Goal: Task Accomplishment & Management: Use online tool/utility

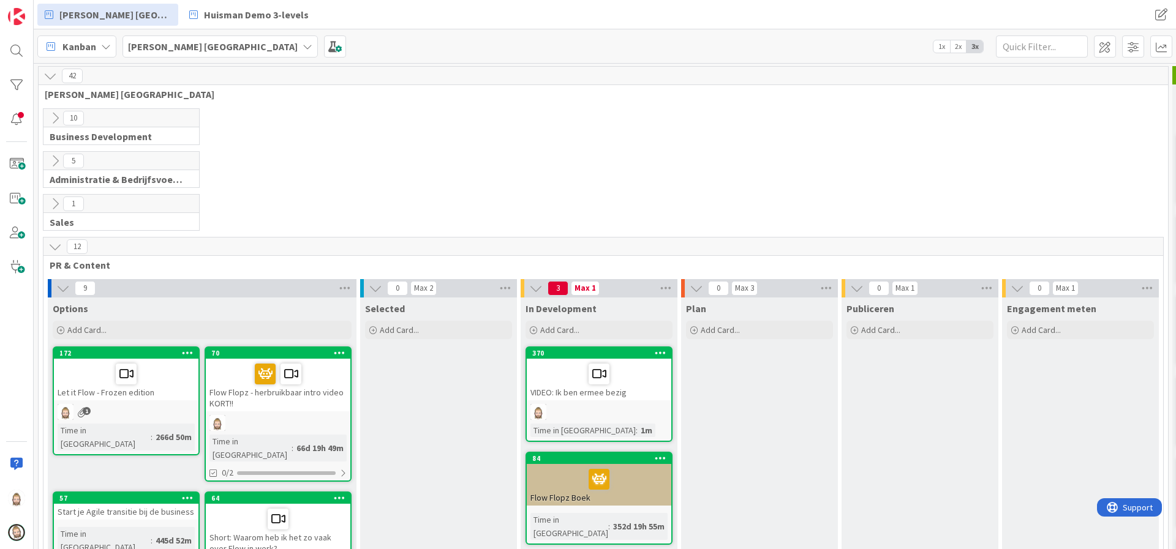
scroll to position [887, 0]
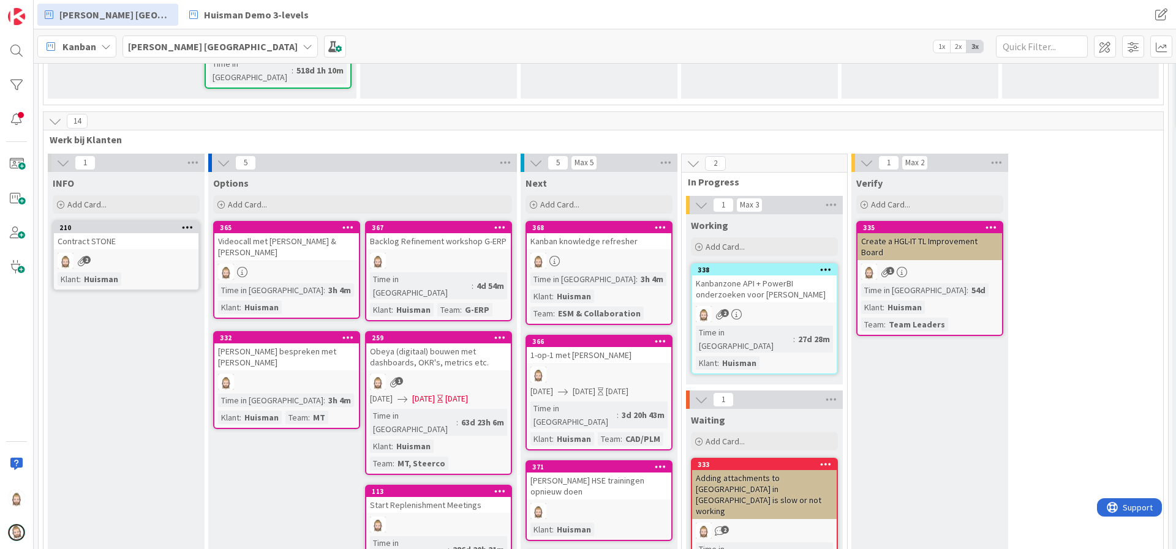
click at [424, 221] on link "367 Backlog Refinement workshop G-ERP Time in [GEOGRAPHIC_DATA] : 4d 54m Klant …" at bounding box center [438, 271] width 147 height 100
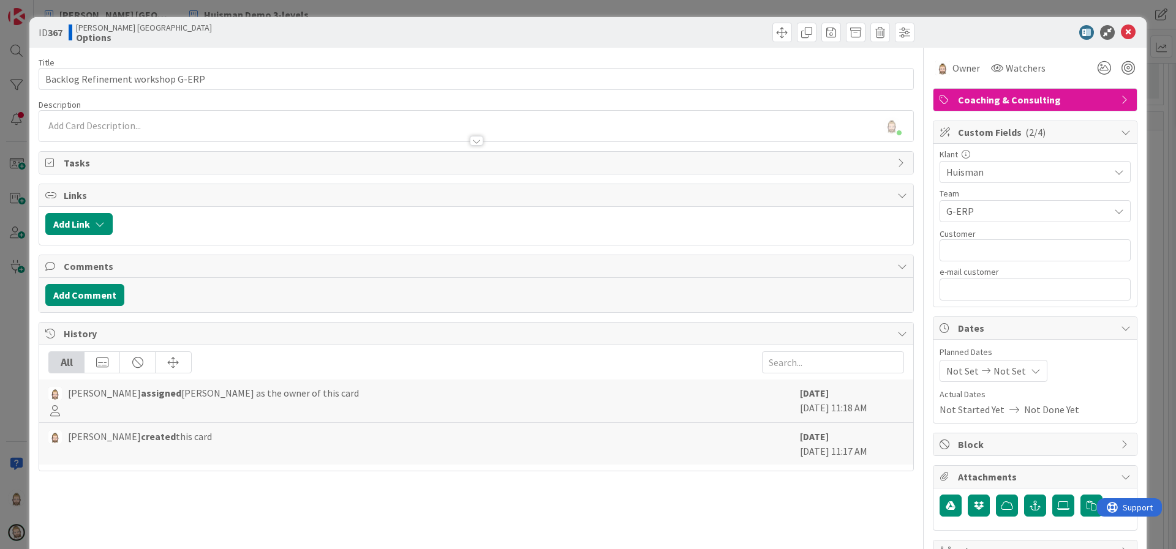
click at [130, 162] on span "Tasks" at bounding box center [477, 163] width 827 height 15
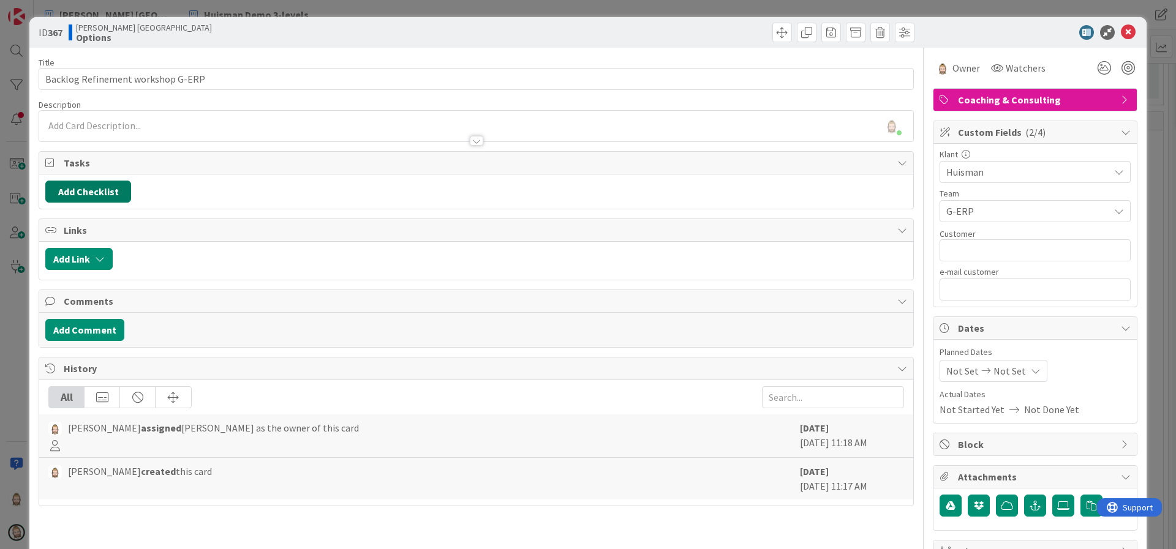
click at [117, 186] on button "Add Checklist" at bounding box center [88, 192] width 86 height 22
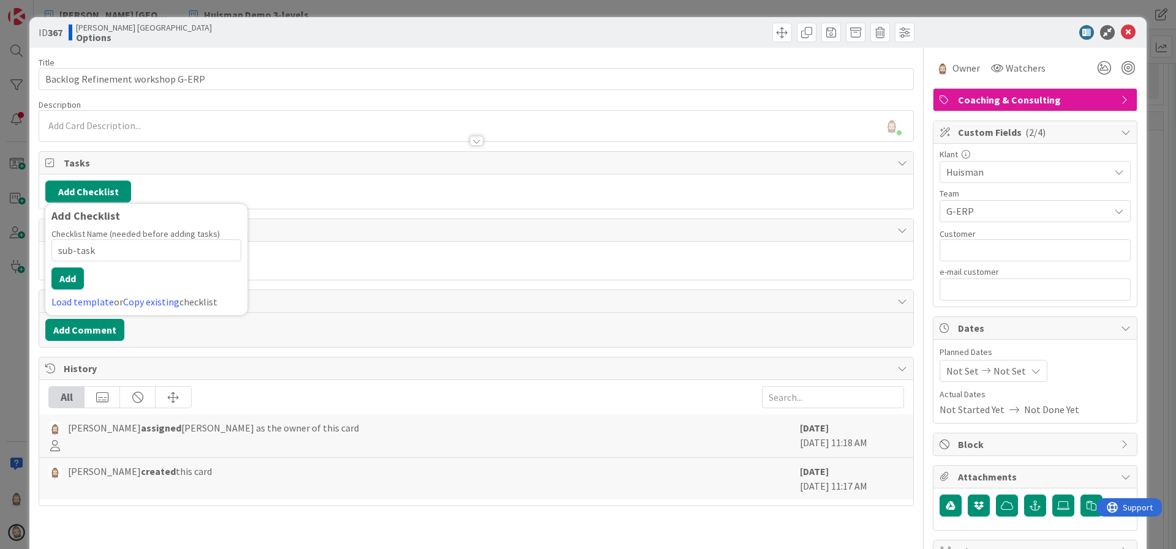
type input "sub-tasks"
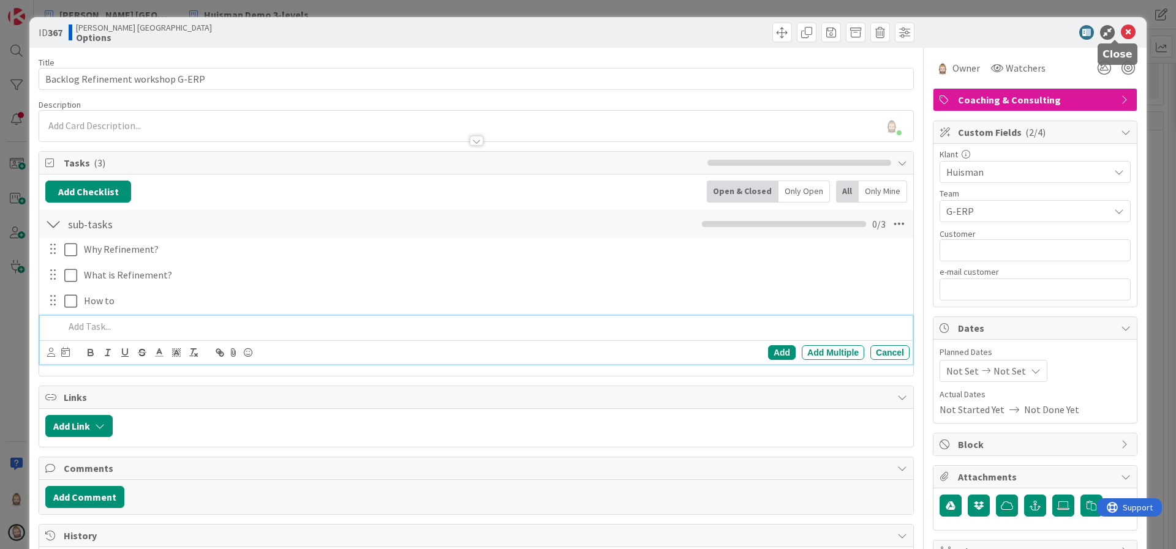
click at [1121, 36] on icon at bounding box center [1128, 32] width 15 height 15
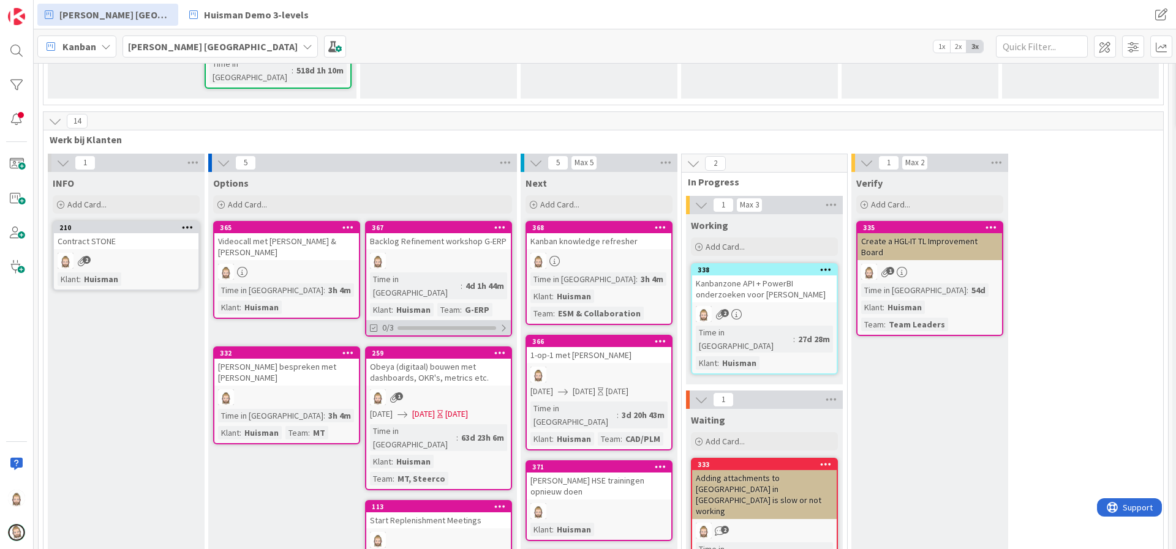
click at [410, 320] on div "0/3" at bounding box center [438, 327] width 145 height 15
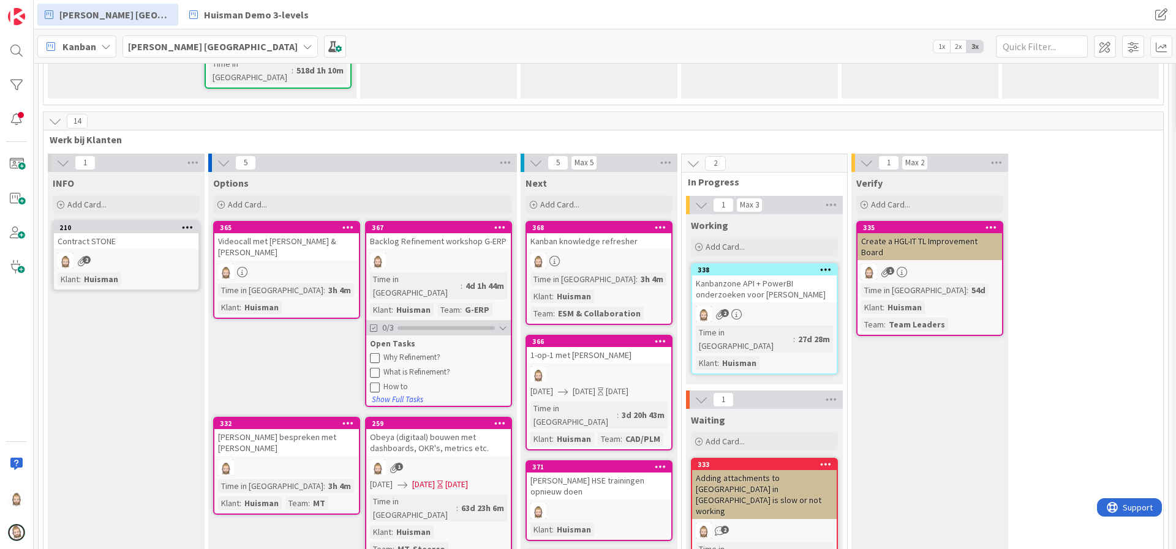
click at [410, 320] on div "0/3" at bounding box center [438, 327] width 145 height 15
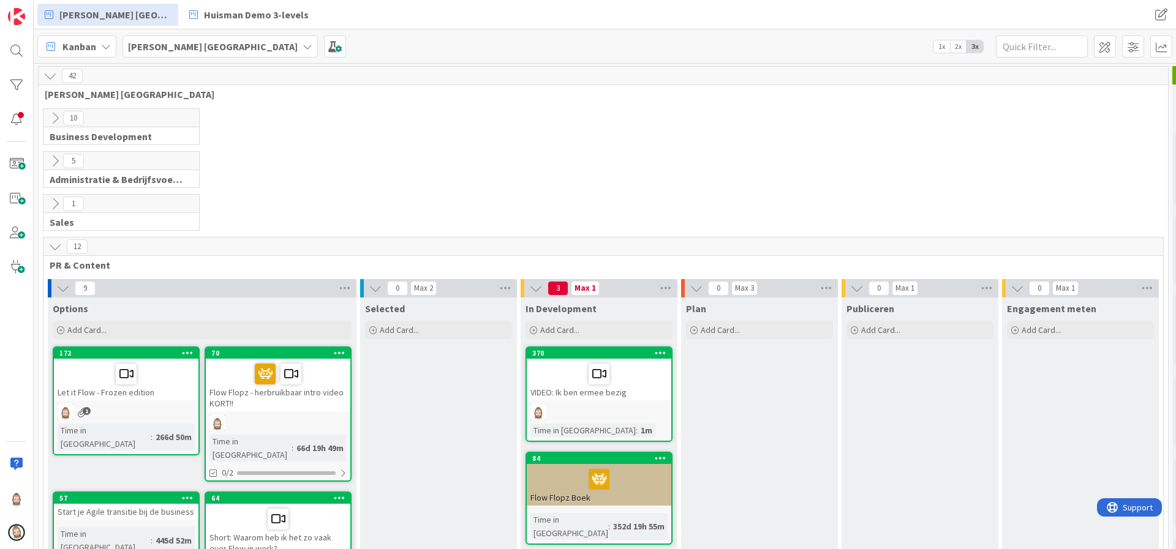
scroll to position [184, 0]
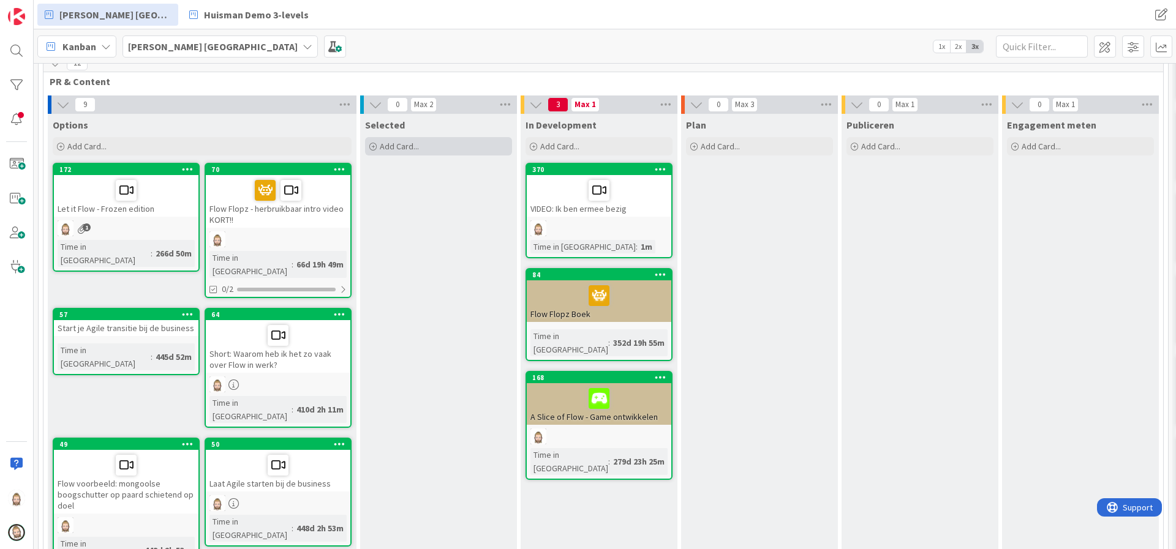
click at [421, 148] on div "Add Card..." at bounding box center [438, 146] width 147 height 18
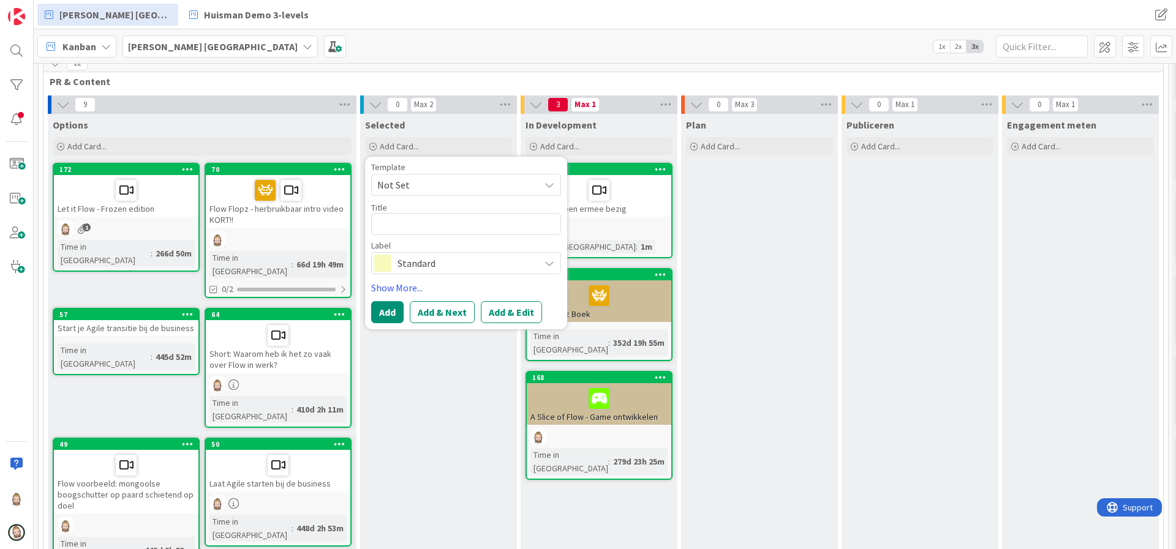
click at [427, 264] on span "Standard" at bounding box center [465, 263] width 136 height 17
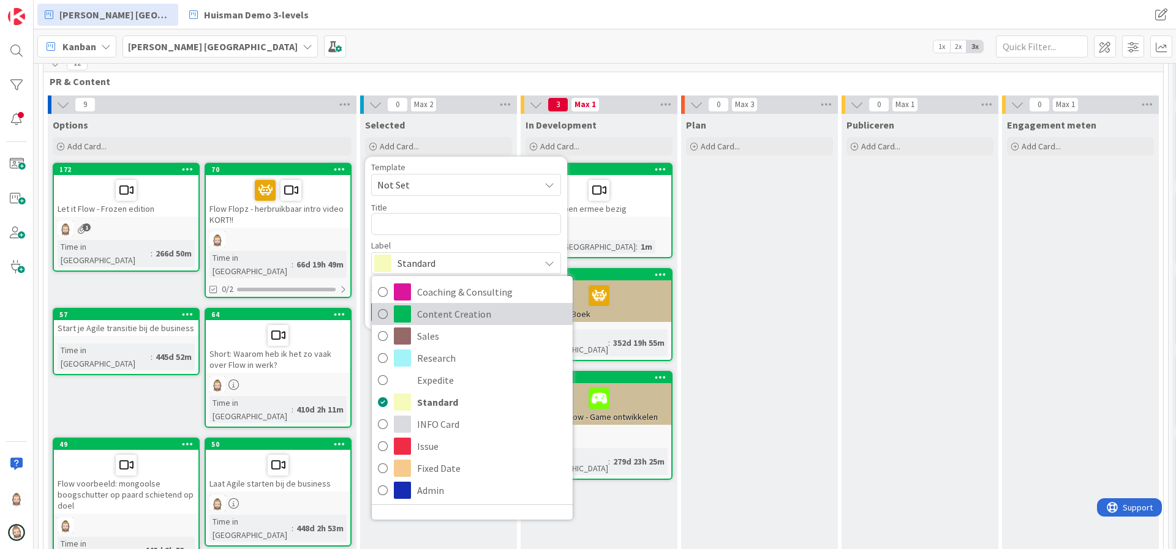
click at [437, 310] on span "Content Creation" at bounding box center [491, 314] width 149 height 18
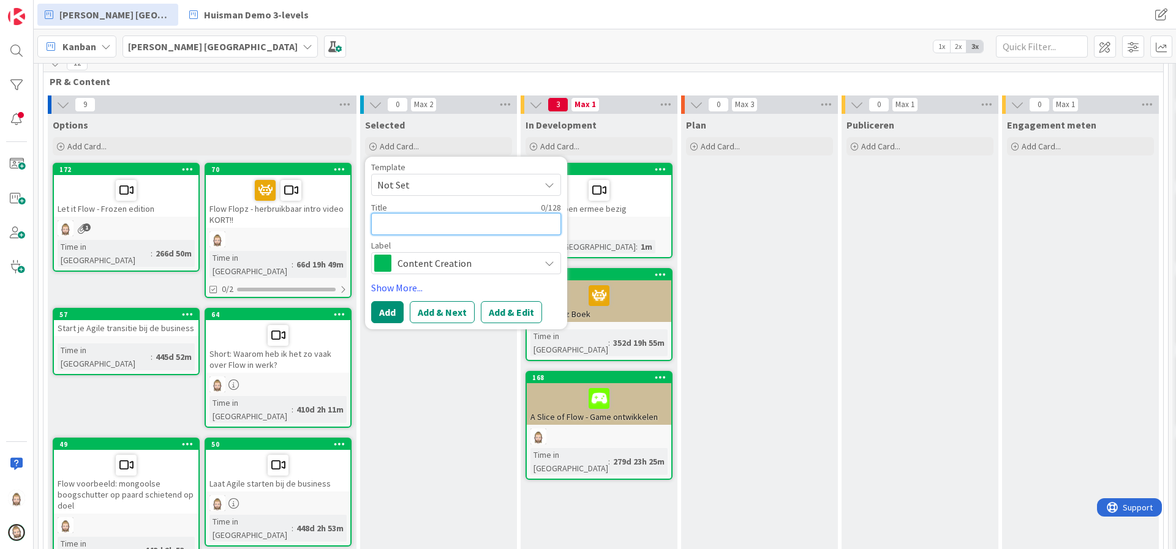
click at [419, 223] on textarea at bounding box center [466, 224] width 190 height 22
type textarea "x"
type textarea "V"
type textarea "x"
type textarea "Vr"
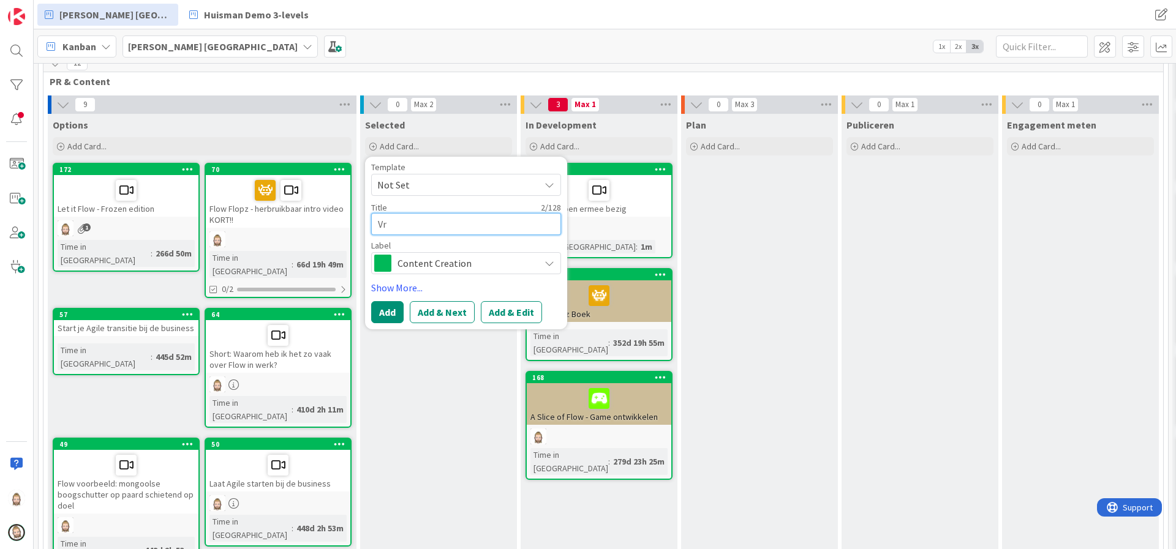
type textarea "x"
type textarea "Vra"
type textarea "x"
type textarea "Vrag"
type textarea "x"
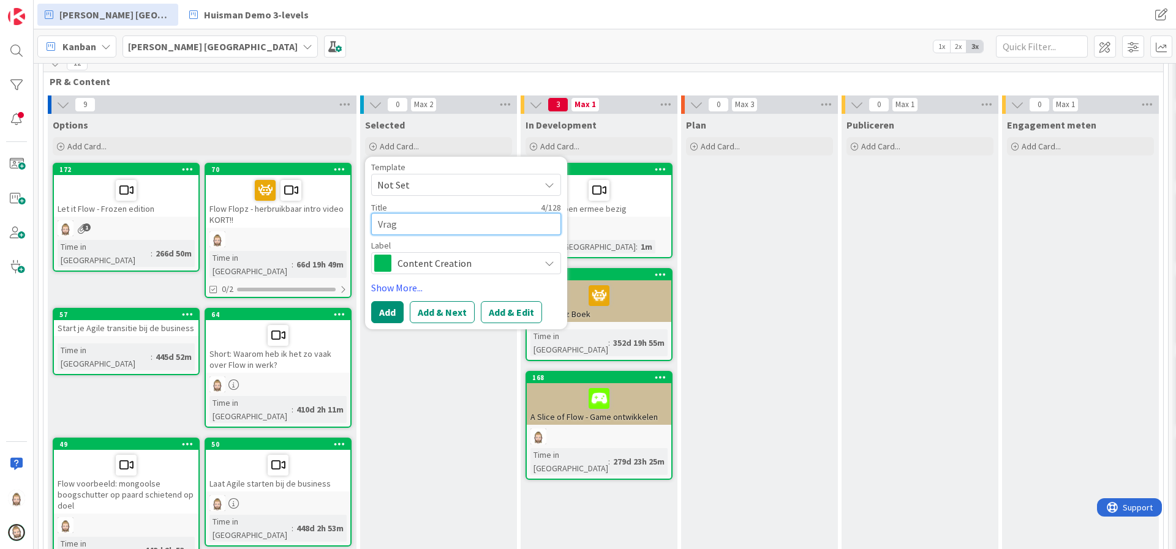
type textarea "Vrage"
type textarea "x"
type textarea "Vragen"
type textarea "x"
type textarea "Vragen"
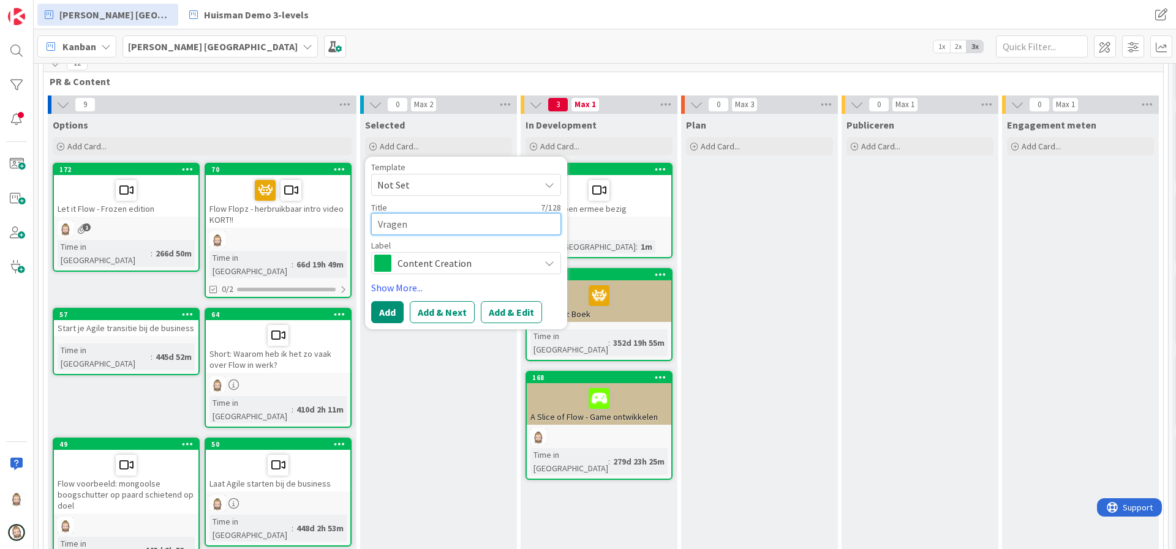
type textarea "x"
type textarea "Vragen d"
type textarea "x"
type textarea "Vragen di"
type textarea "x"
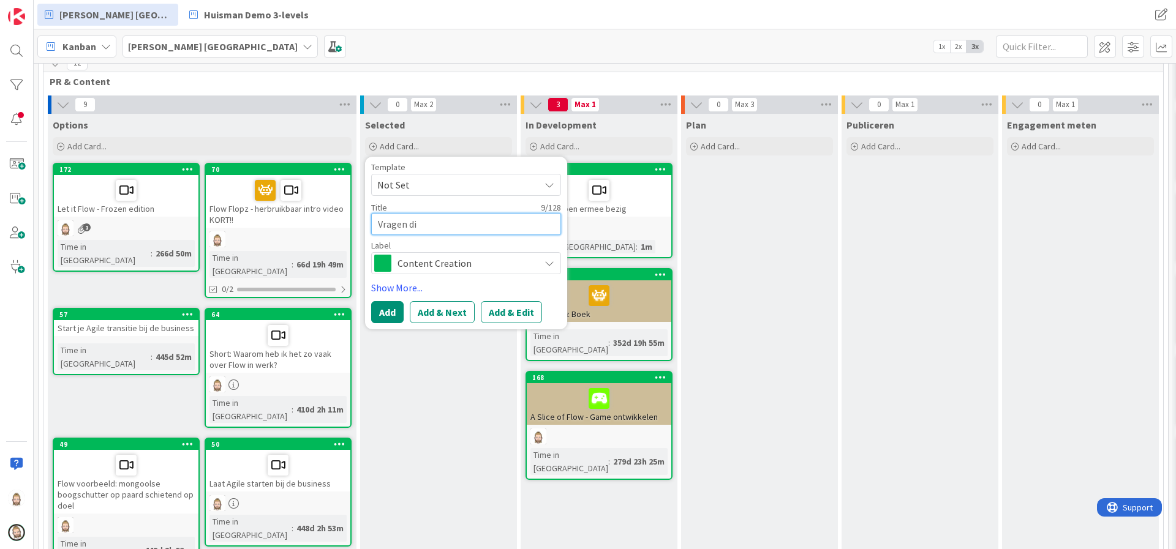
type textarea "Vragen die"
type textarea "x"
type textarea "Vragen die"
type textarea "x"
type textarea "Vragen die j"
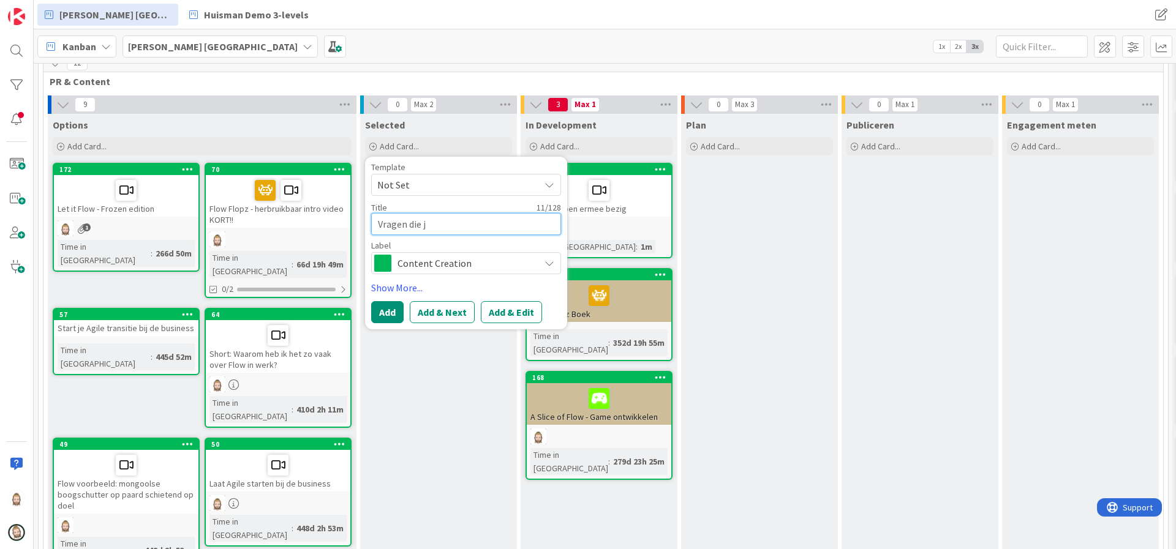
type textarea "x"
type textarea "Vragen die je"
type textarea "x"
type textarea "Vragen die je"
type textarea "x"
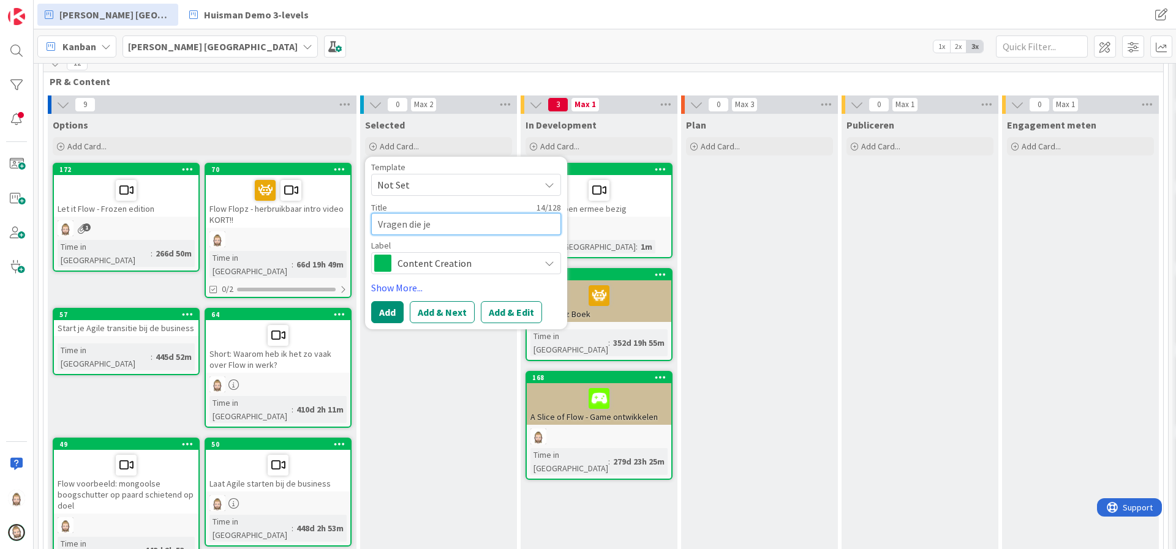
type textarea "Vragen die je k"
type textarea "x"
type textarea "Vragen die je ku"
type textarea "x"
type textarea "Vragen die je kun"
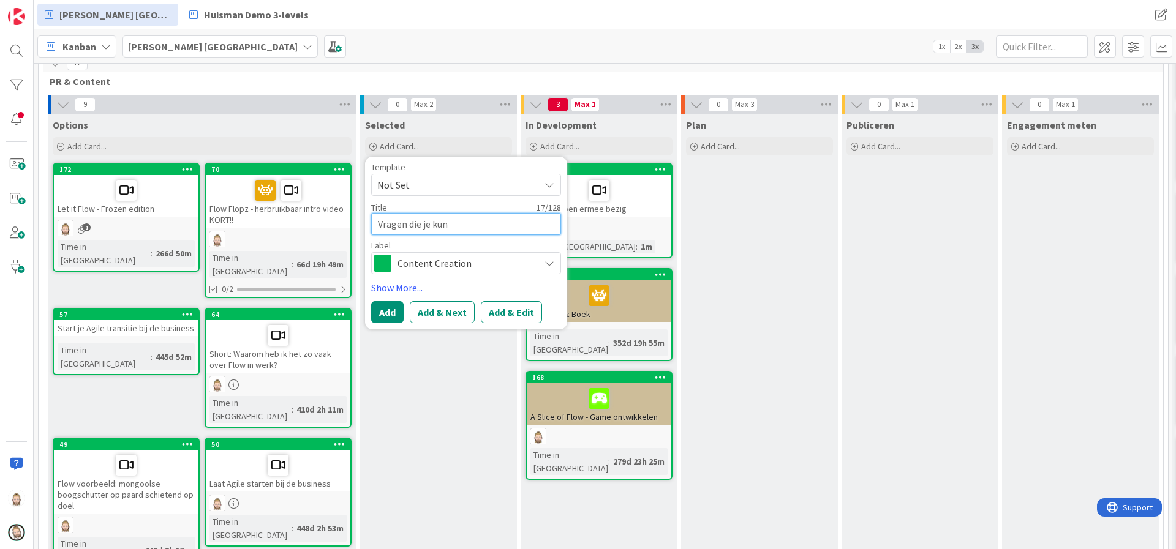
type textarea "x"
type textarea "Vragen die je kunt"
type textarea "x"
type textarea "Vragen die je kunt"
type textarea "x"
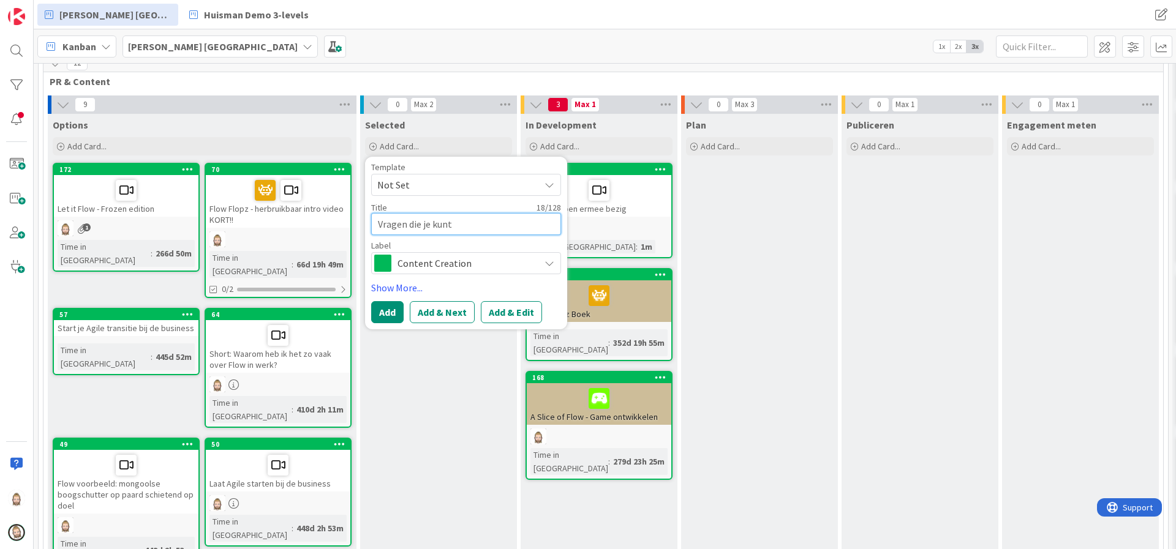
type textarea "Vragen die je kunt s"
type textarea "x"
type textarea "Vragen die je kunt st"
type textarea "x"
type textarea "Vragen die je kunt ste"
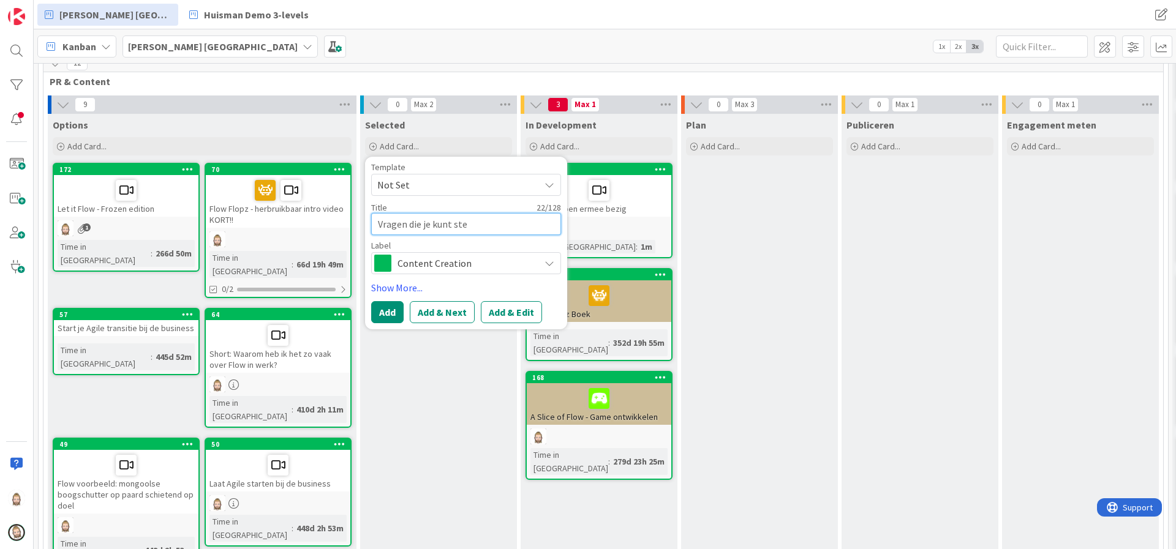
type textarea "x"
type textarea "Vragen die je kunt stel"
type textarea "x"
type textarea "Vragen die je kunt stell"
type textarea "x"
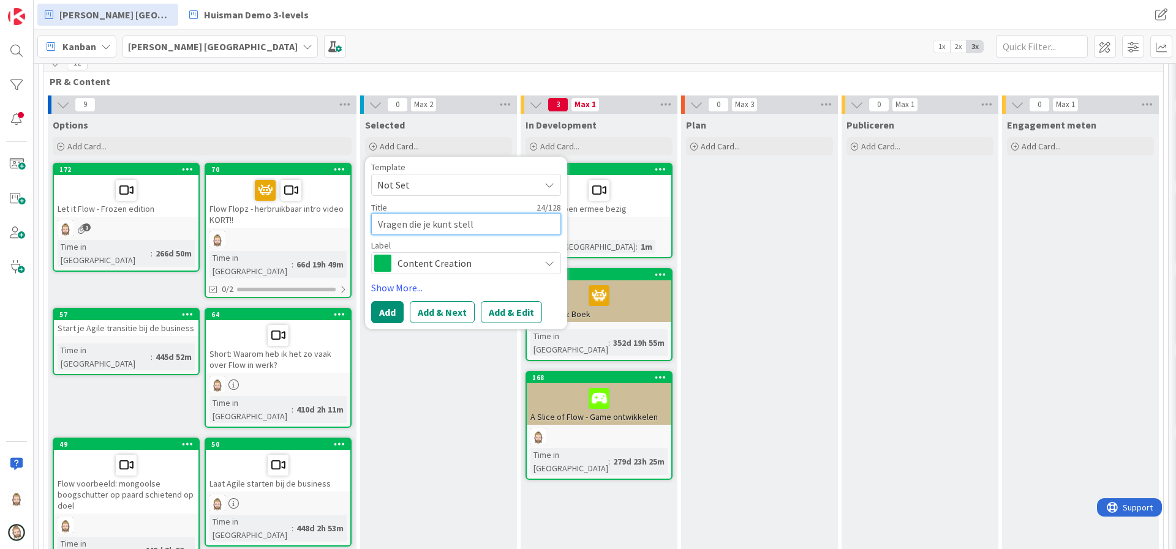
type textarea "Vragen die je kunt stelle"
type textarea "x"
type textarea "Vragen die je kunt stellen"
type textarea "x"
type textarea "Vragen die je kunt stellen"
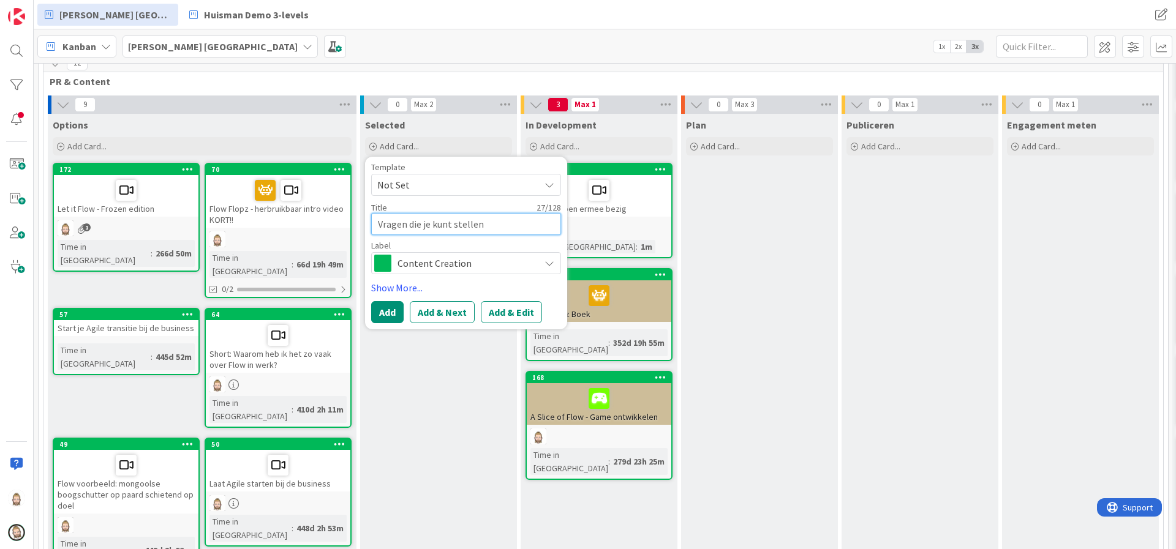
type textarea "x"
type textarea "Vragen die je kunt stellen b"
type textarea "x"
type textarea "Vragen die je kunt stellen bi"
type textarea "x"
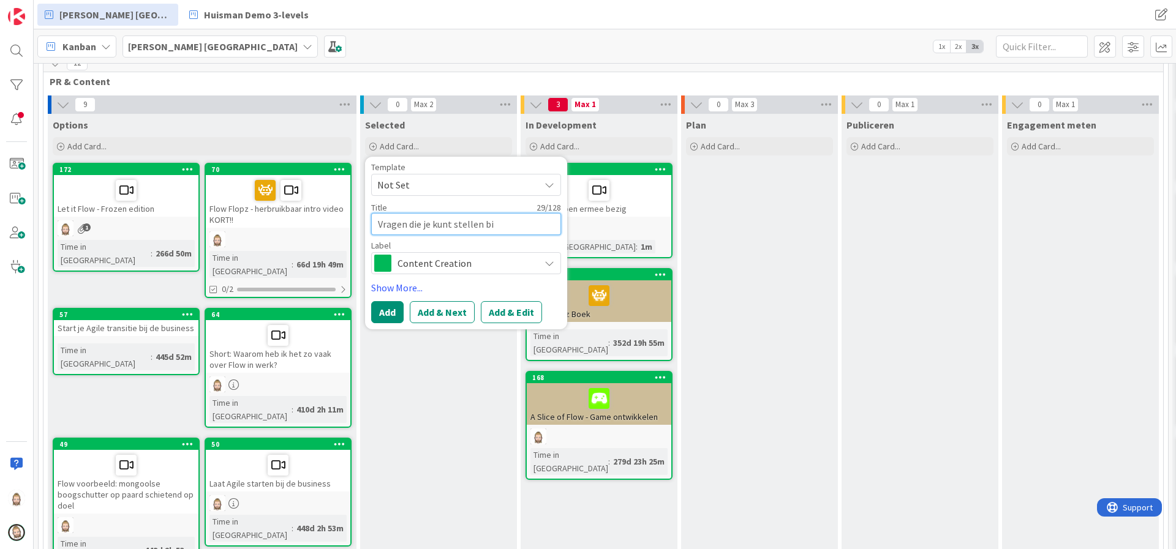
type textarea "Vragen die je kunt stellen bij"
type textarea "x"
type textarea "Vragen die je kunt stellen bij"
type textarea "x"
type textarea "Vragen die je kunt stellen bij d"
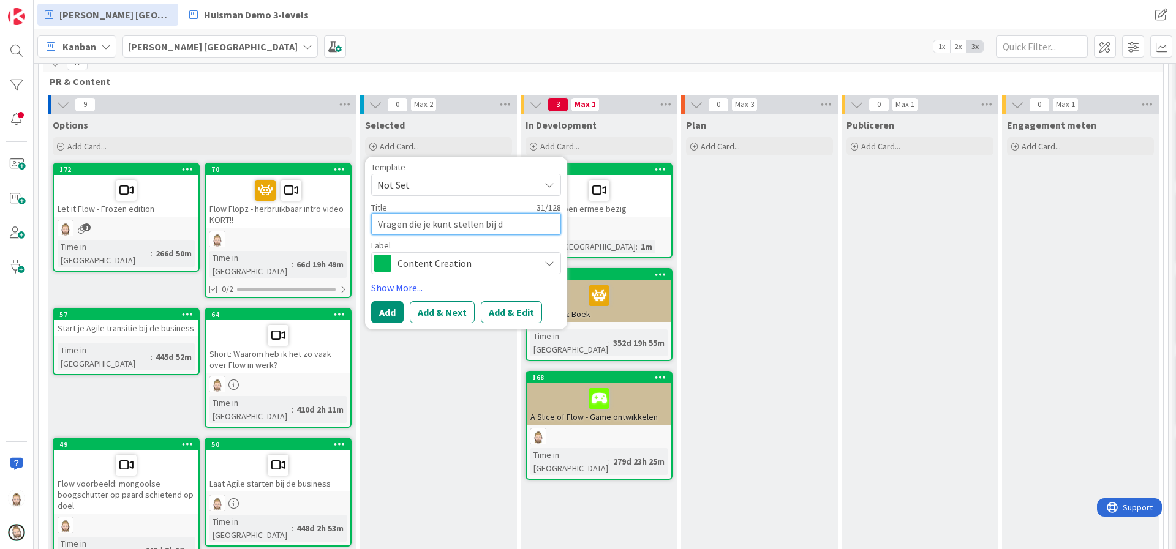
type textarea "x"
type textarea "Vragen die je kunt stellen bij de"
type textarea "x"
type textarea "Vragen die je kunt stellen bij de"
type textarea "x"
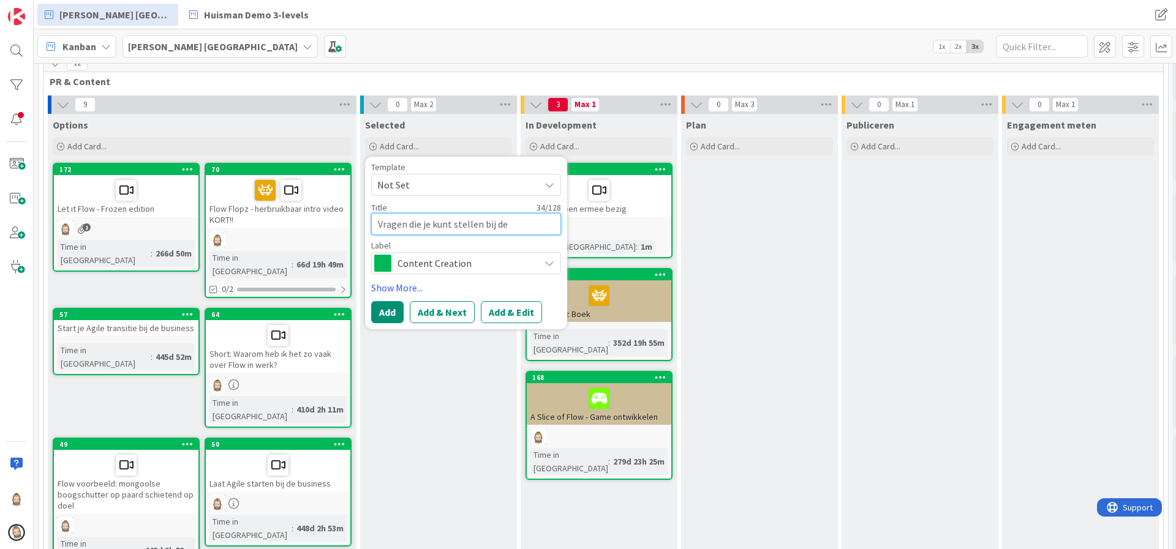
type textarea "Vragen die je kunt stellen bij de D"
type textarea "x"
type textarea "Vragen die je kunt stellen bij de Da"
type textarea "x"
type textarea "Vragen die je kunt stellen bij de Dai"
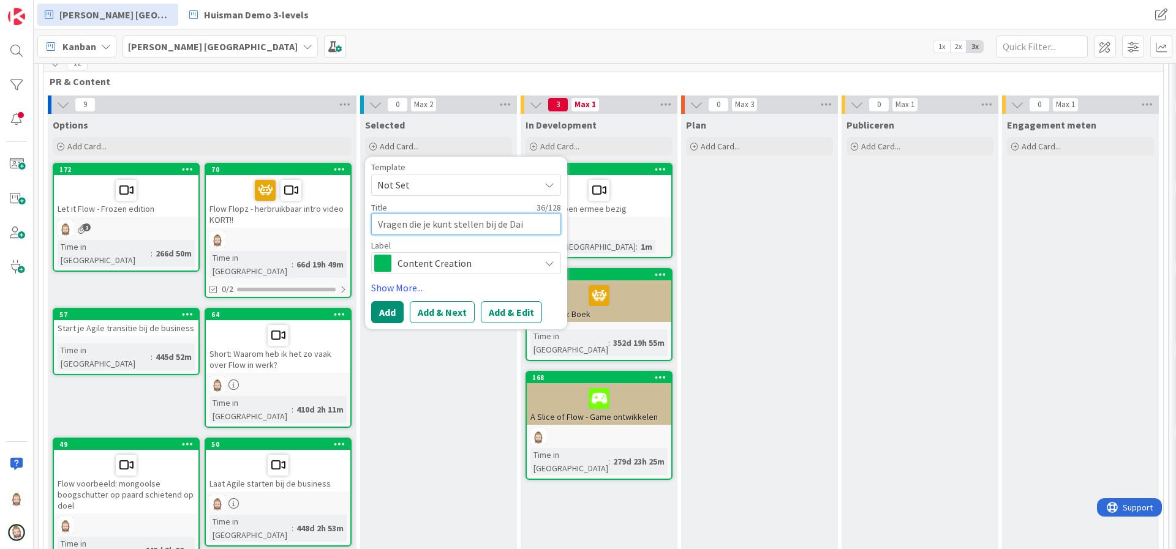
type textarea "x"
type textarea "Vragen die je kunt stellen bij de Dail"
type textarea "x"
type textarea "Vragen die je kunt stellen bij de Daily"
type textarea "x"
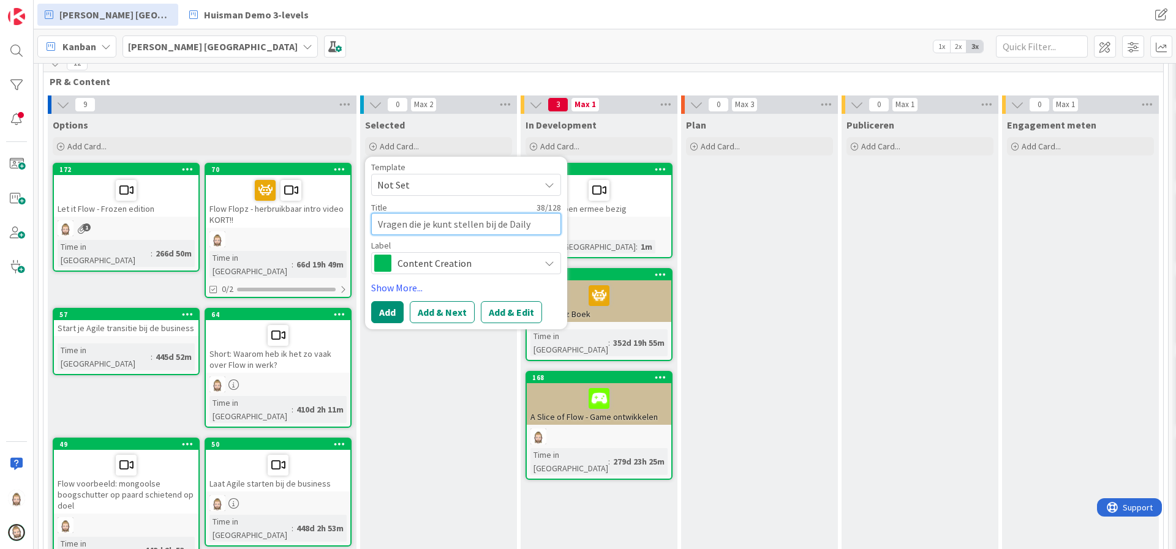
type textarea "Vragen die je kunt stellen bij de Daily"
type textarea "x"
type textarea "Vragen die je kunt stellen bij de Daily K"
type textarea "x"
type textarea "Vragen die je kunt stellen bij de Daily Ka"
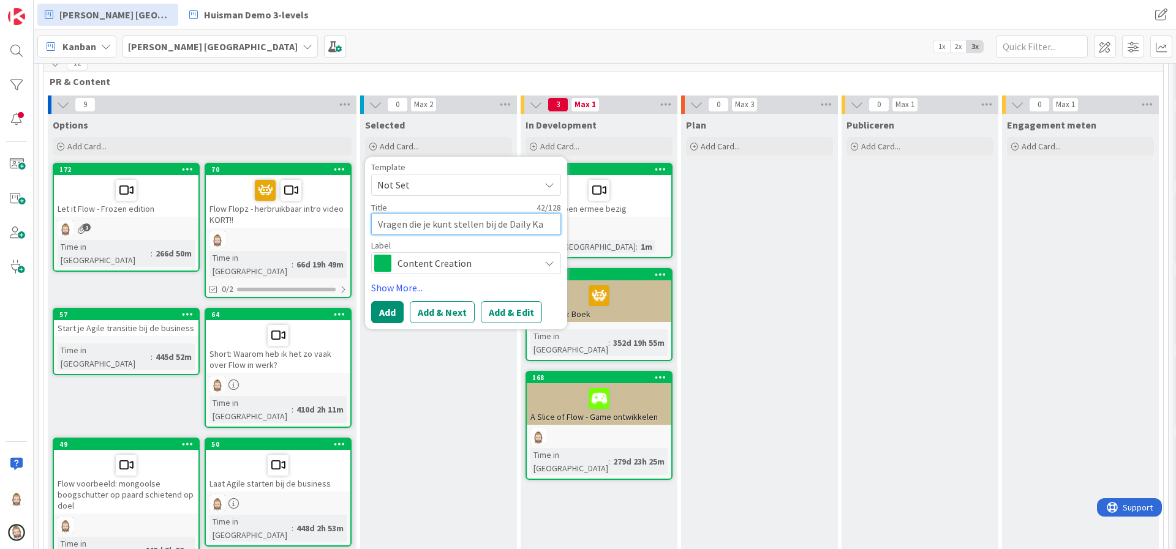
type textarea "x"
type textarea "Vragen die je kunt stellen bij de Daily Kan"
type textarea "x"
type textarea "Vragen die je kunt stellen bij de Daily Kanb"
type textarea "x"
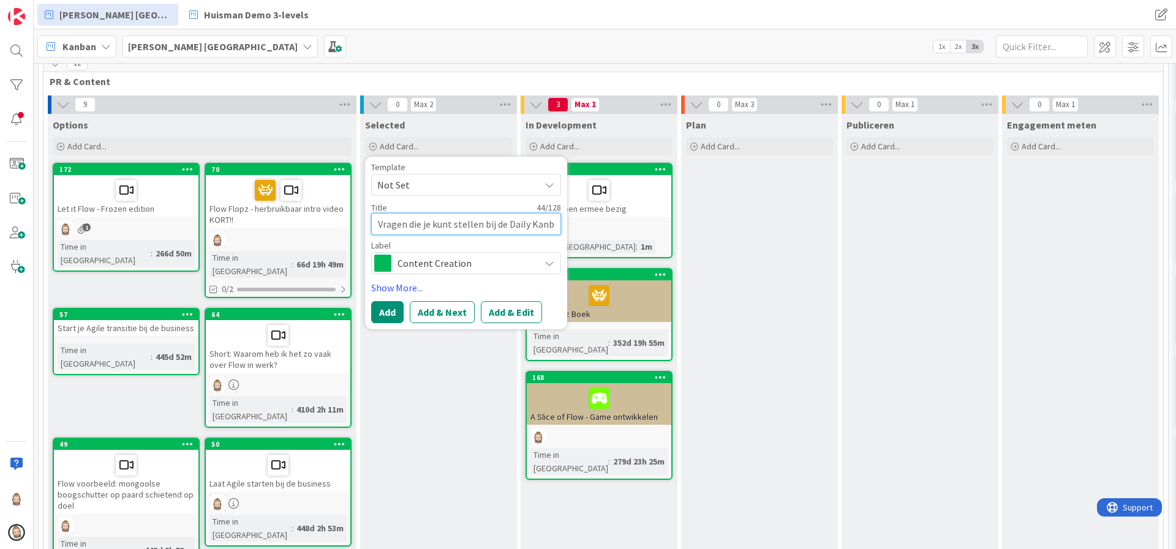
type textarea "Vragen die je kunt stellen bij de Daily Kanba"
type textarea "x"
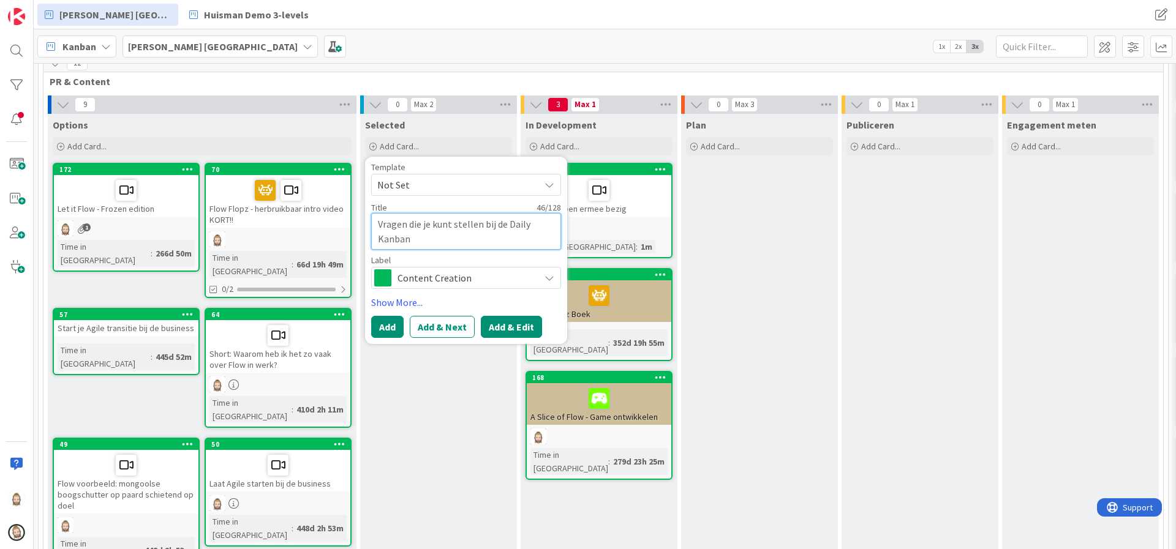
type textarea "Vragen die je kunt stellen bij de Daily Kanban"
click at [511, 325] on button "Add & Edit" at bounding box center [511, 327] width 61 height 22
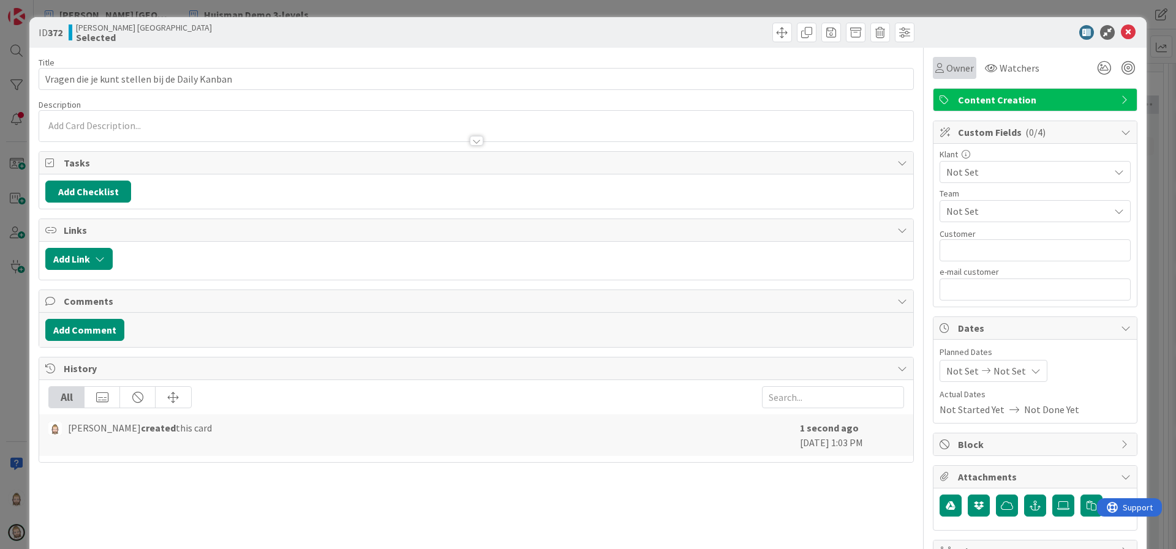
click at [933, 57] on div "Owner" at bounding box center [954, 68] width 43 height 22
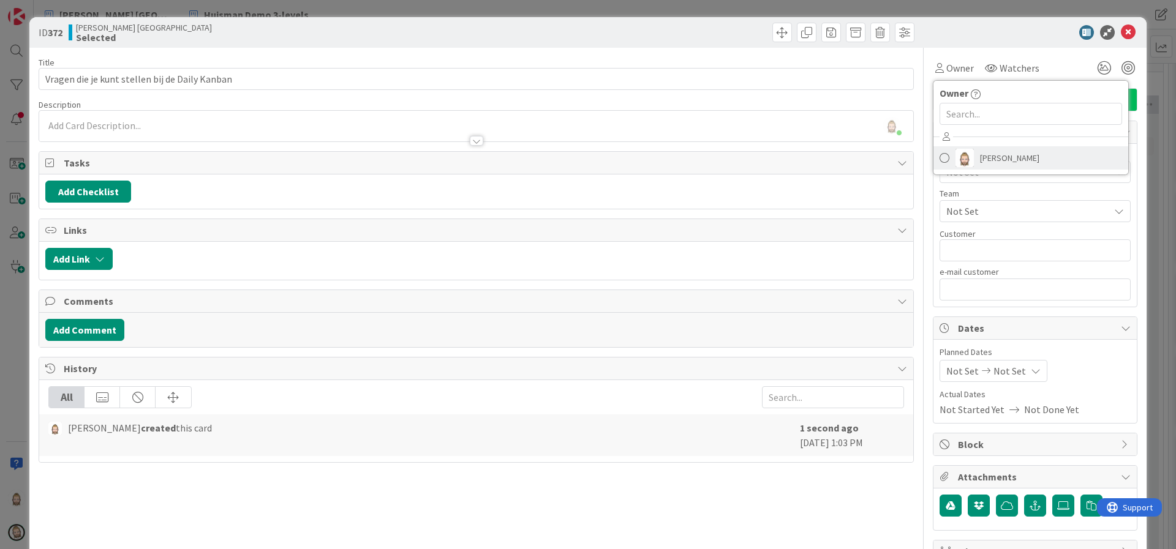
click at [980, 162] on span "[PERSON_NAME]" at bounding box center [1009, 158] width 59 height 18
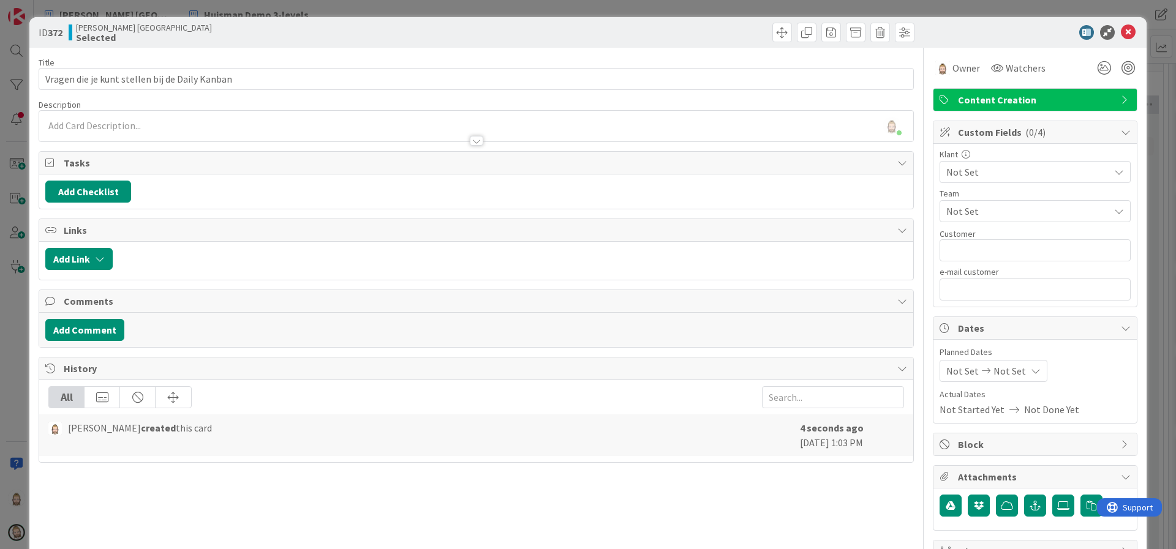
click at [983, 167] on span "Not Set" at bounding box center [1024, 171] width 157 height 17
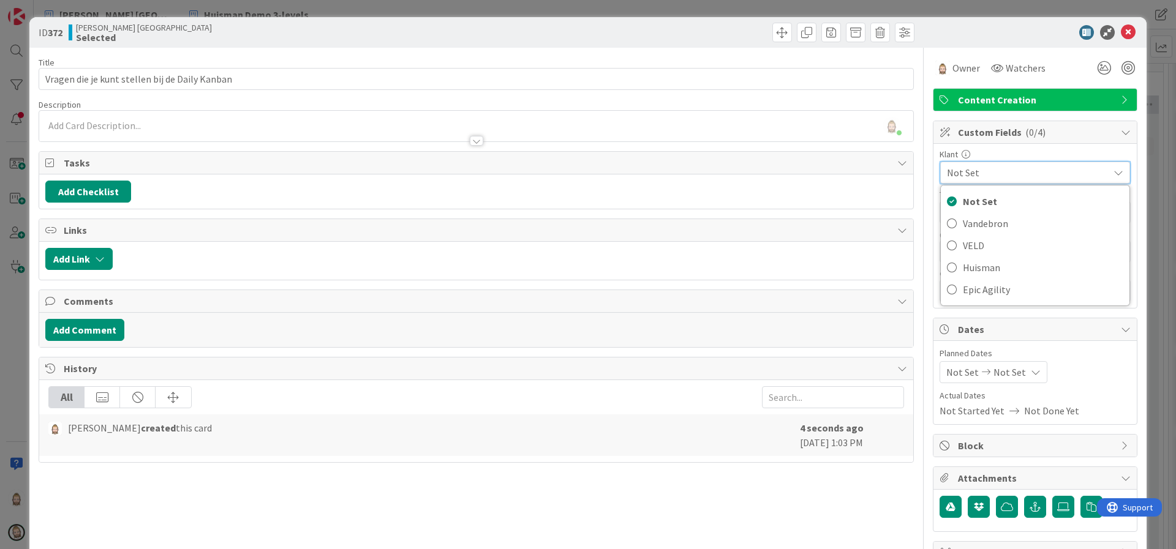
click at [983, 167] on span "Not Set" at bounding box center [1025, 172] width 156 height 17
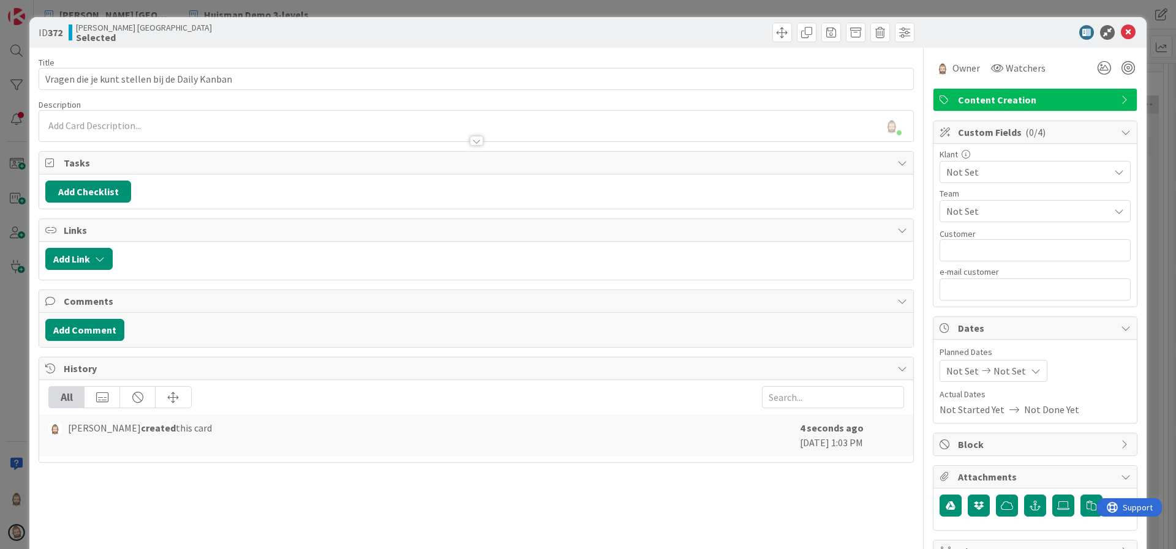
click at [374, 124] on div "[PERSON_NAME] joined 4 m ago" at bounding box center [476, 126] width 874 height 31
